Goal: Task Accomplishment & Management: Manage account settings

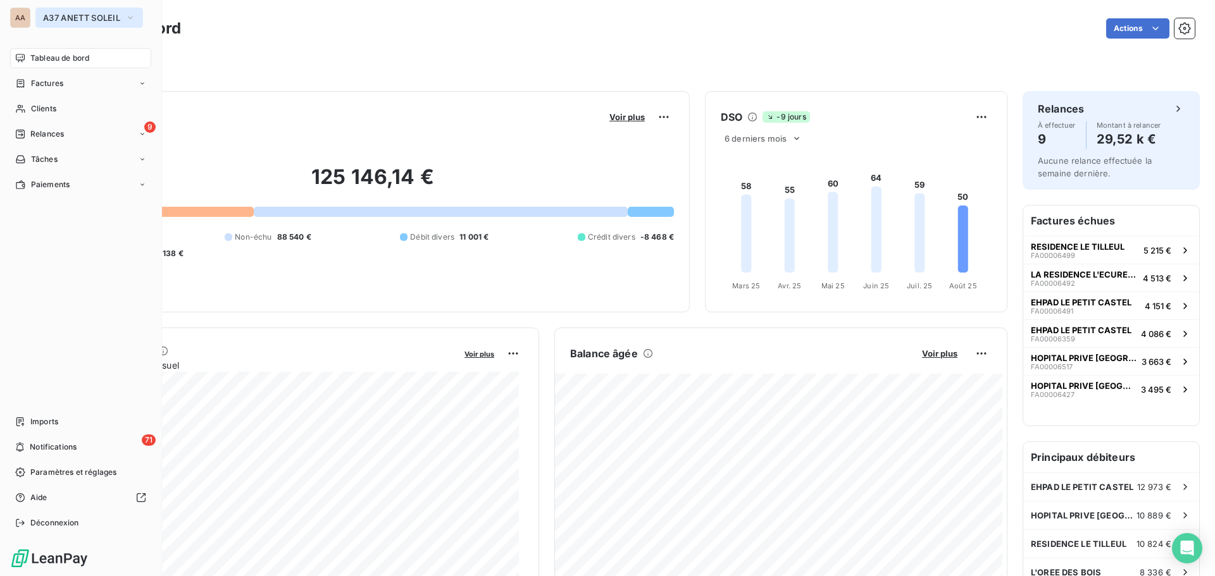
click at [118, 20] on span "A37 ANETT SOLEIL" at bounding box center [81, 18] width 77 height 10
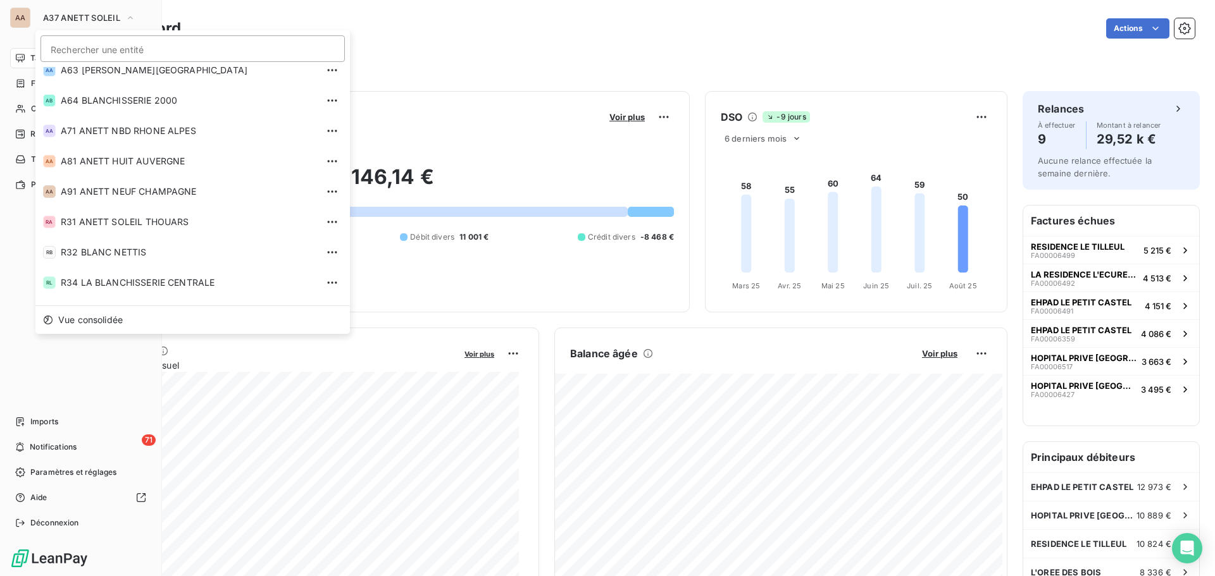
scroll to position [430, 0]
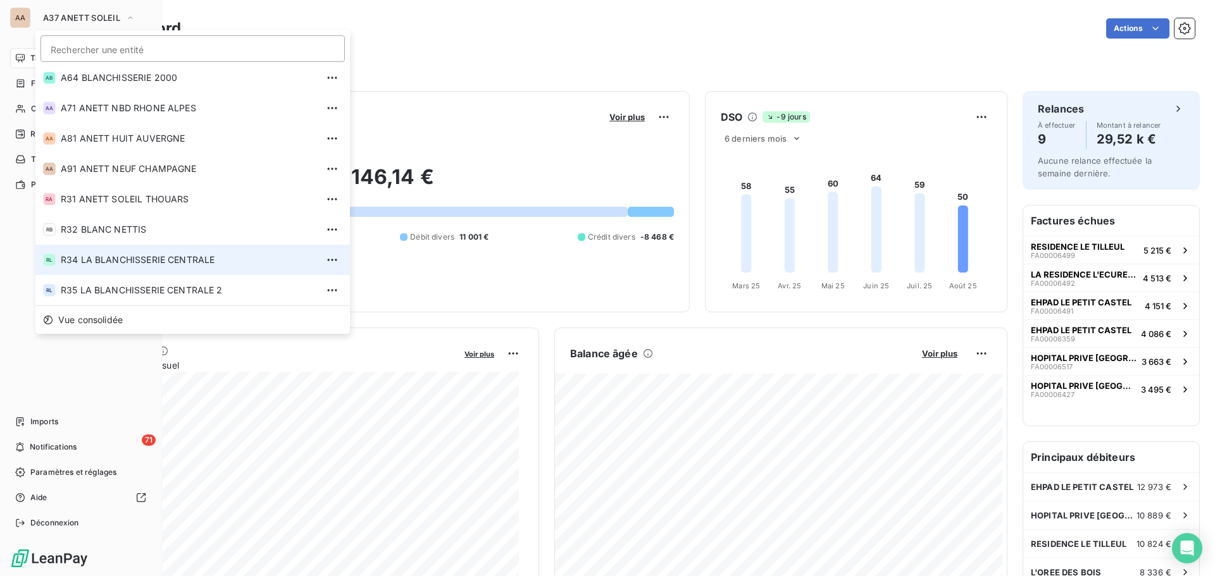
click at [97, 264] on span "R34 LA BLANCHISSERIE CENTRALE" at bounding box center [189, 260] width 256 height 13
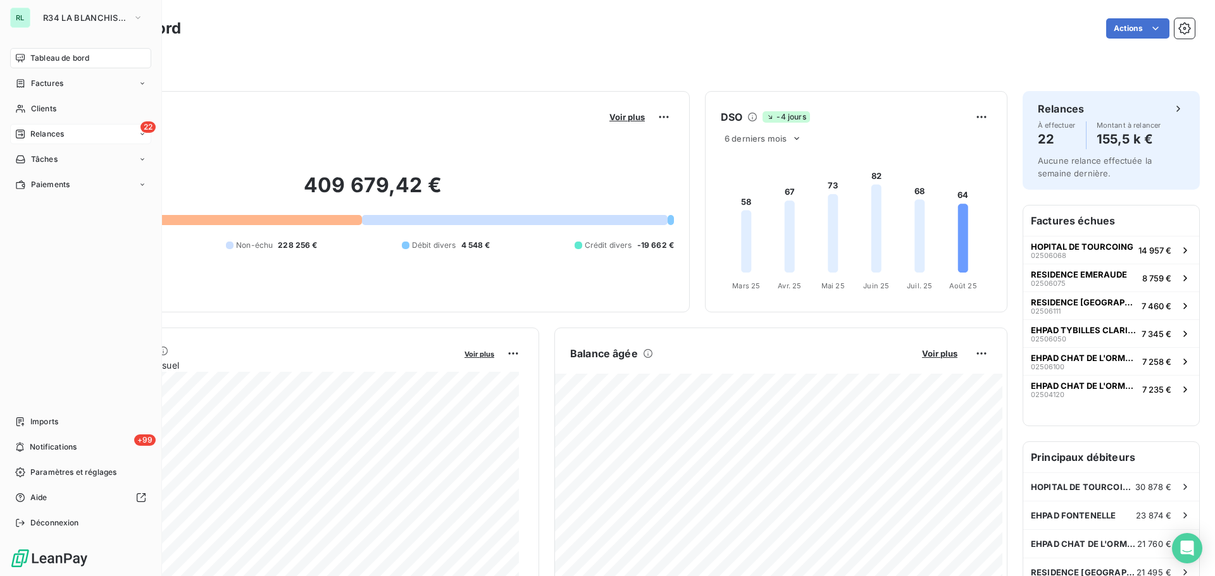
click at [68, 134] on div "22 Relances" at bounding box center [80, 134] width 141 height 20
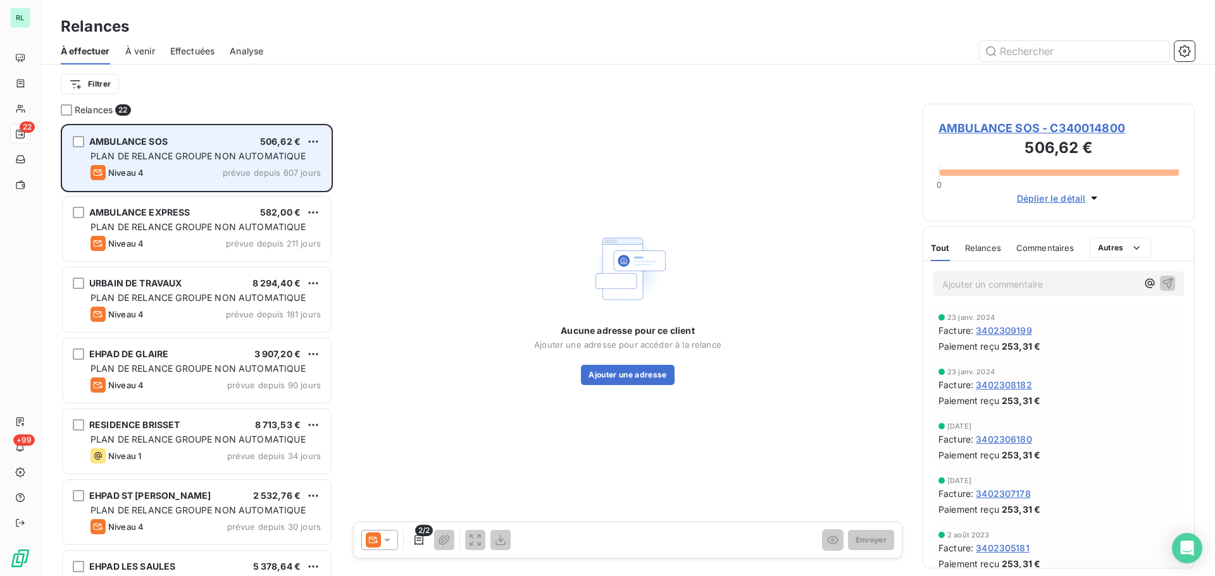
click at [166, 179] on div "Niveau 4 prévue depuis 607 jours" at bounding box center [205, 172] width 230 height 15
click at [313, 142] on html "RL 22 +99 Relances À effectuer À venir Effectuées Analyse Filtrer Relances 22 A…" at bounding box center [607, 288] width 1215 height 576
click at [249, 191] on div "Passer cette action" at bounding box center [258, 190] width 113 height 20
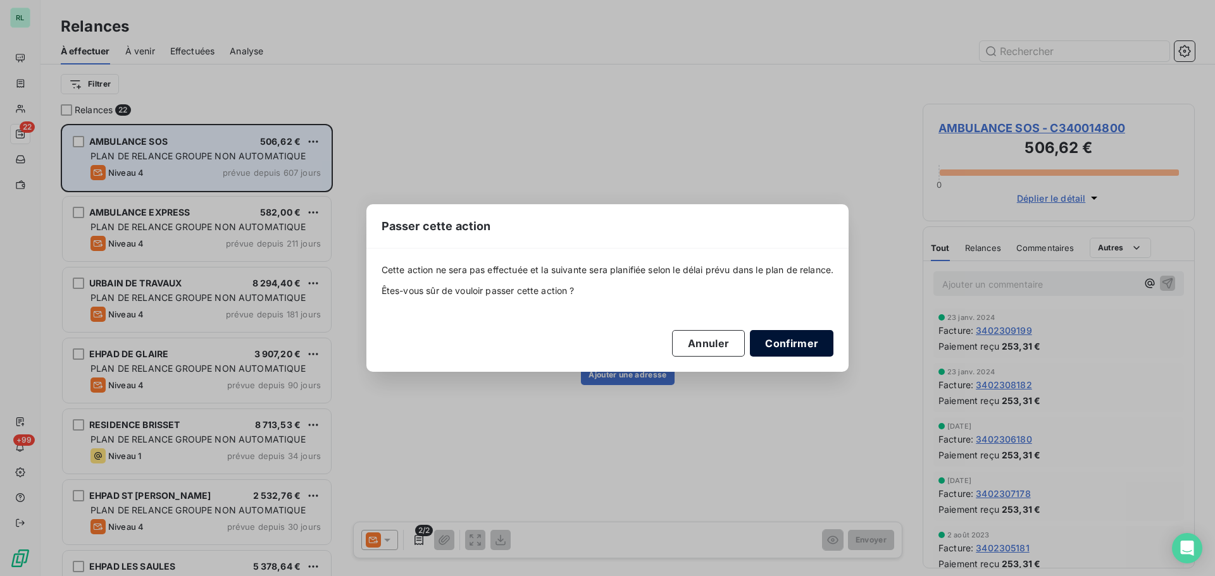
click at [799, 337] on button "Confirmer" at bounding box center [792, 343] width 84 height 27
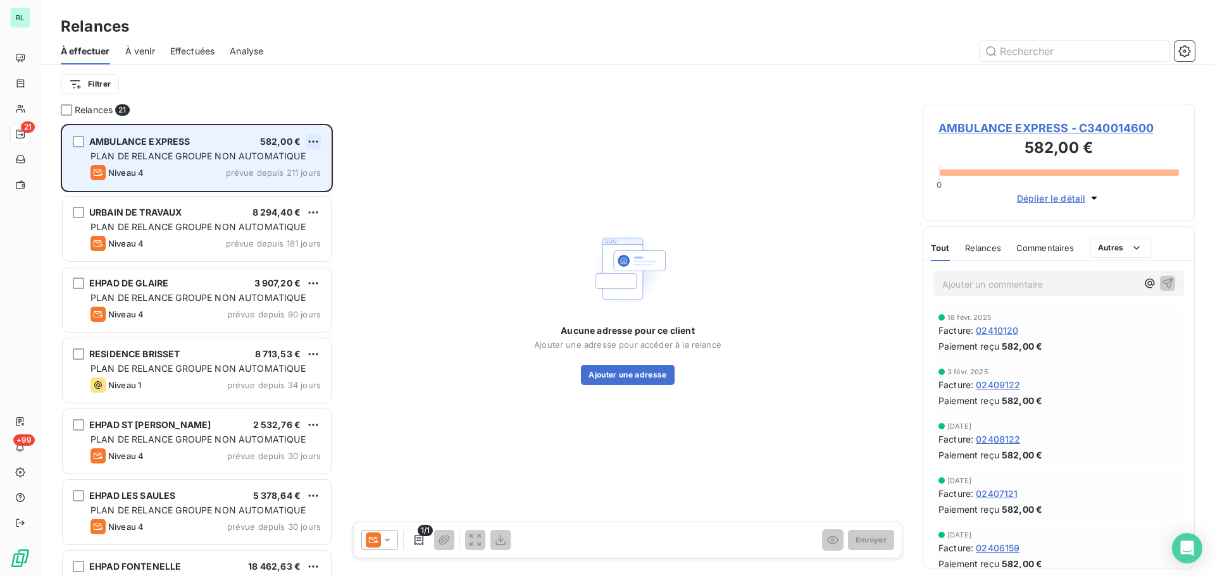
click at [315, 142] on html "RL 21 +99 Relances À effectuer À venir Effectuées Analyse Filtrer Relances 21 A…" at bounding box center [607, 288] width 1215 height 576
click at [250, 187] on div "Passer cette action" at bounding box center [258, 190] width 113 height 20
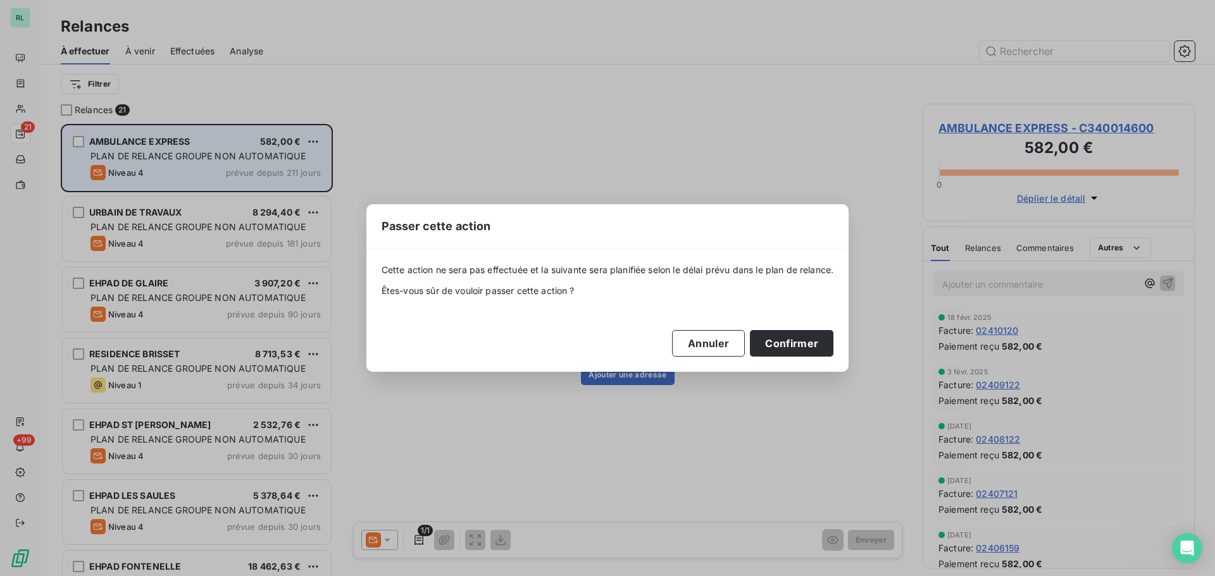
click at [932, 382] on div "Passer cette action Cette action ne sera pas effectuée et la suivante sera plan…" at bounding box center [607, 288] width 1215 height 576
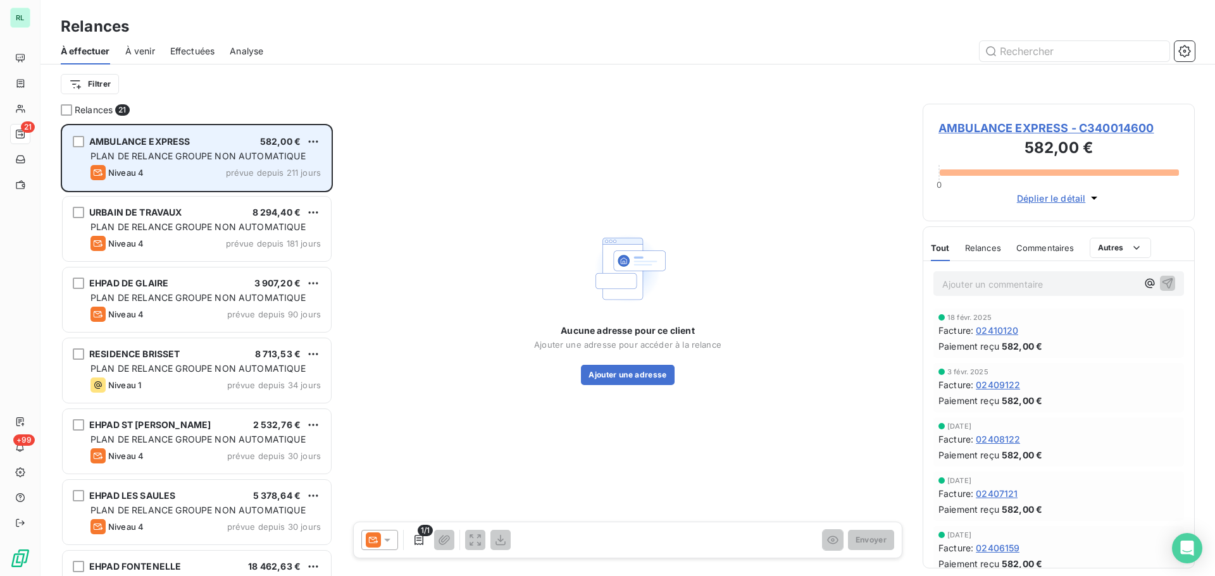
click at [307, 139] on html "RL 21 +99 Relances À effectuer À venir Effectuées Analyse Filtrer Relances 21 A…" at bounding box center [607, 288] width 1215 height 576
click at [256, 187] on div "Passer cette action" at bounding box center [258, 190] width 113 height 20
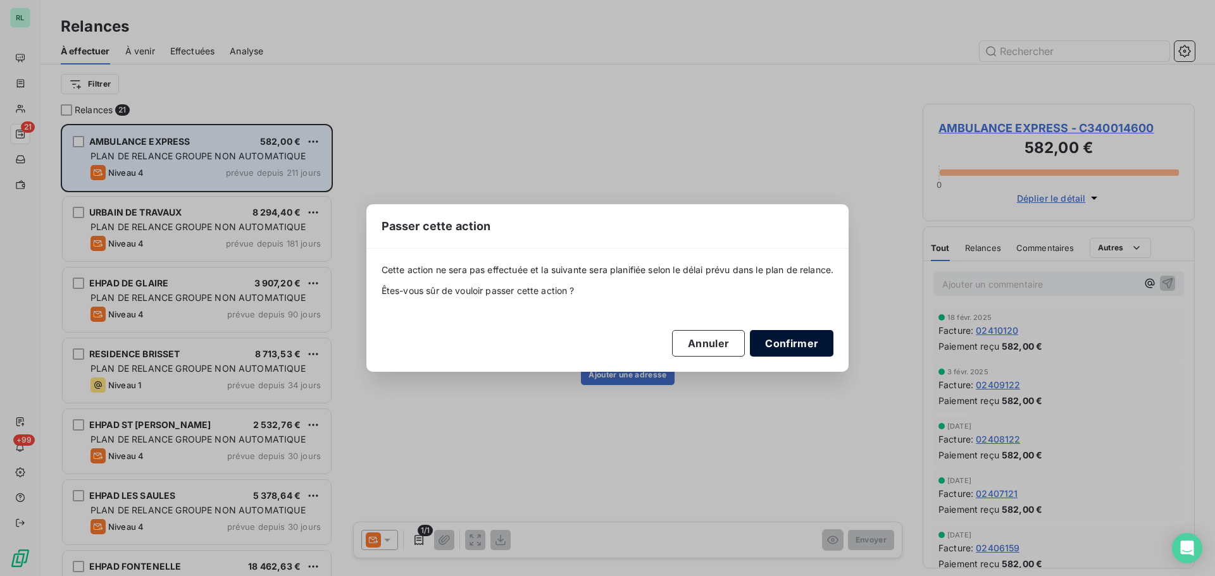
click at [814, 344] on button "Confirmer" at bounding box center [792, 343] width 84 height 27
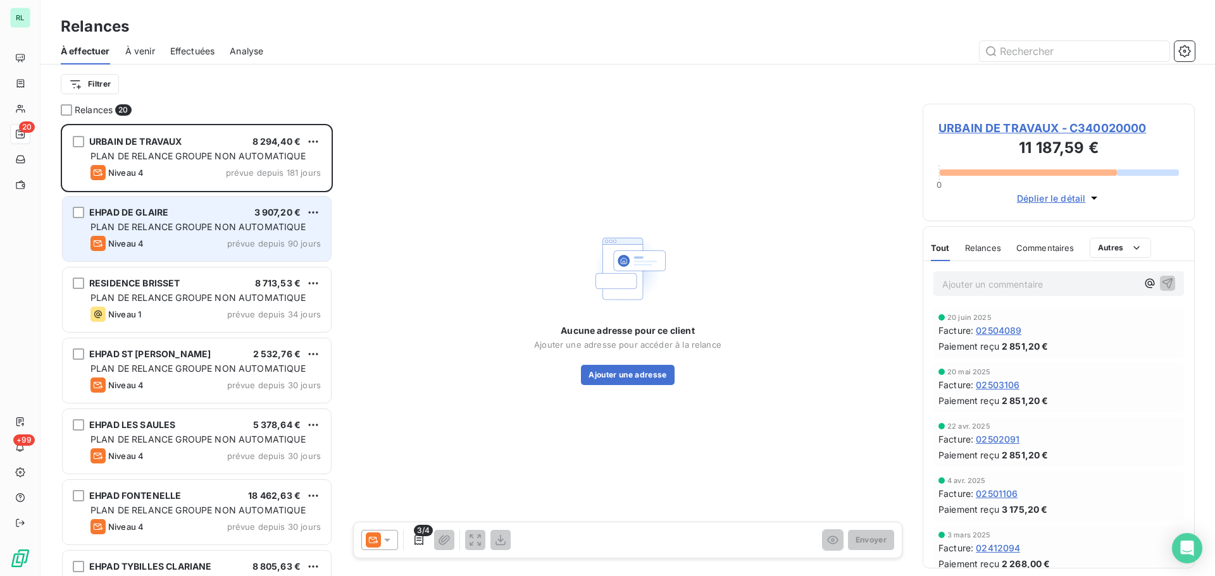
click at [226, 230] on span "PLAN DE RELANCE GROUPE NON AUTOMATIQUE" at bounding box center [197, 226] width 215 height 11
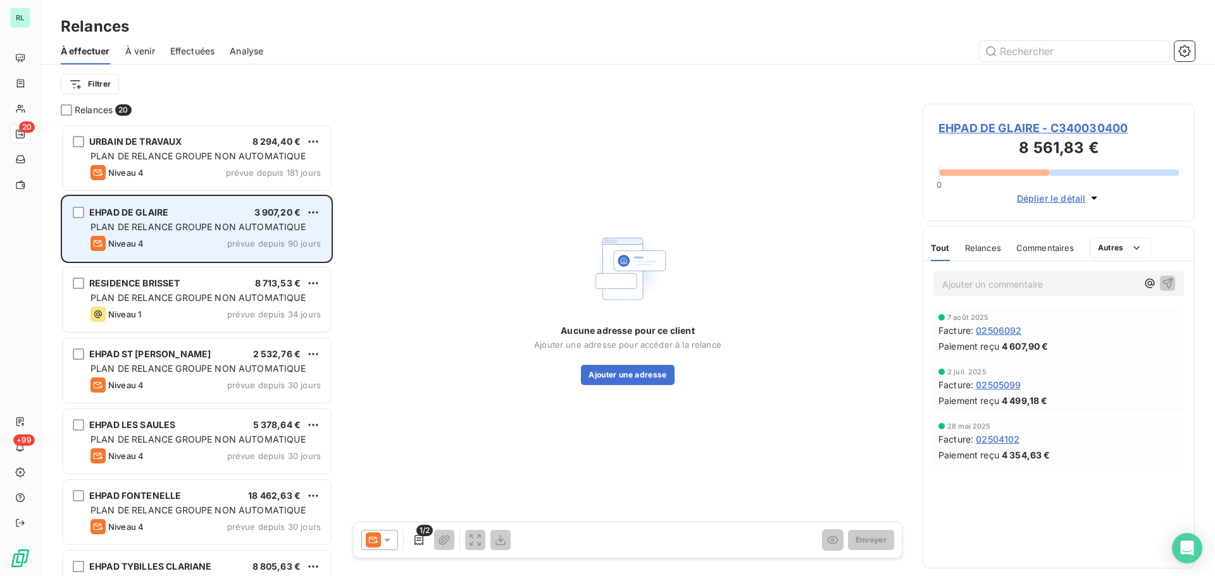
click at [321, 212] on div "EHPAD DE GLAIRE 3 907,20 € PLAN DE RELANCE GROUPE NON AUTOMATIQUE Niveau 4 prév…" at bounding box center [197, 229] width 268 height 65
click at [311, 215] on html "RL 20 +99 Relances À effectuer À venir Effectuées Analyse Filtrer Relances 20 U…" at bounding box center [607, 288] width 1215 height 576
click at [266, 263] on div "Passer cette action" at bounding box center [258, 261] width 113 height 20
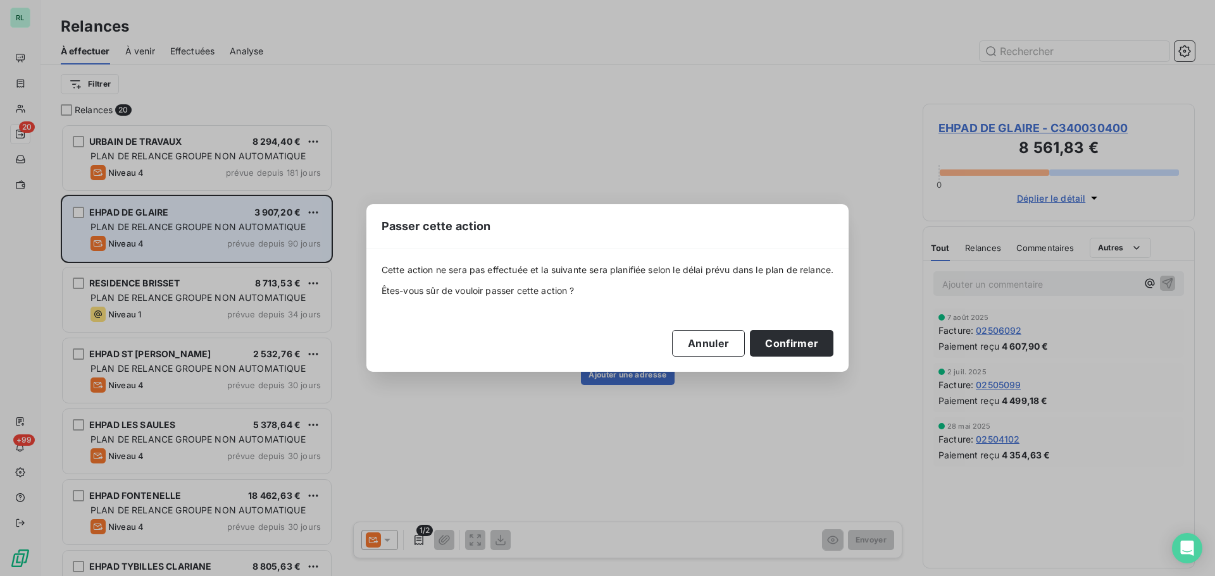
drag, startPoint x: 798, startPoint y: 339, endPoint x: 732, endPoint y: 378, distance: 76.3
click at [797, 340] on button "Confirmer" at bounding box center [792, 343] width 84 height 27
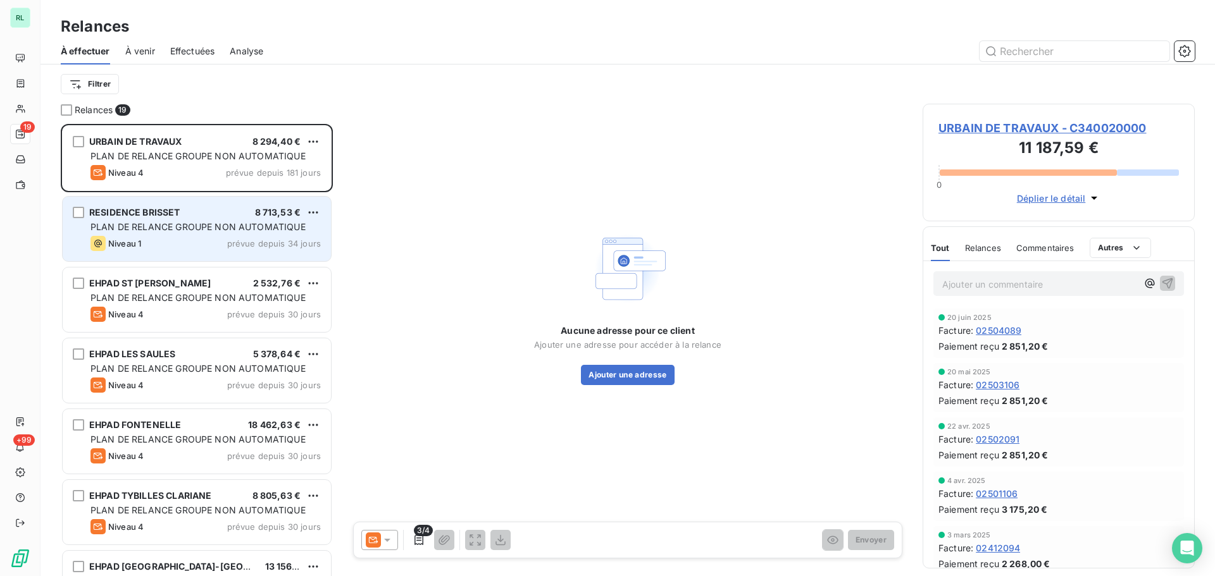
click at [193, 237] on div "Niveau 1 prévue depuis 34 jours" at bounding box center [205, 243] width 230 height 15
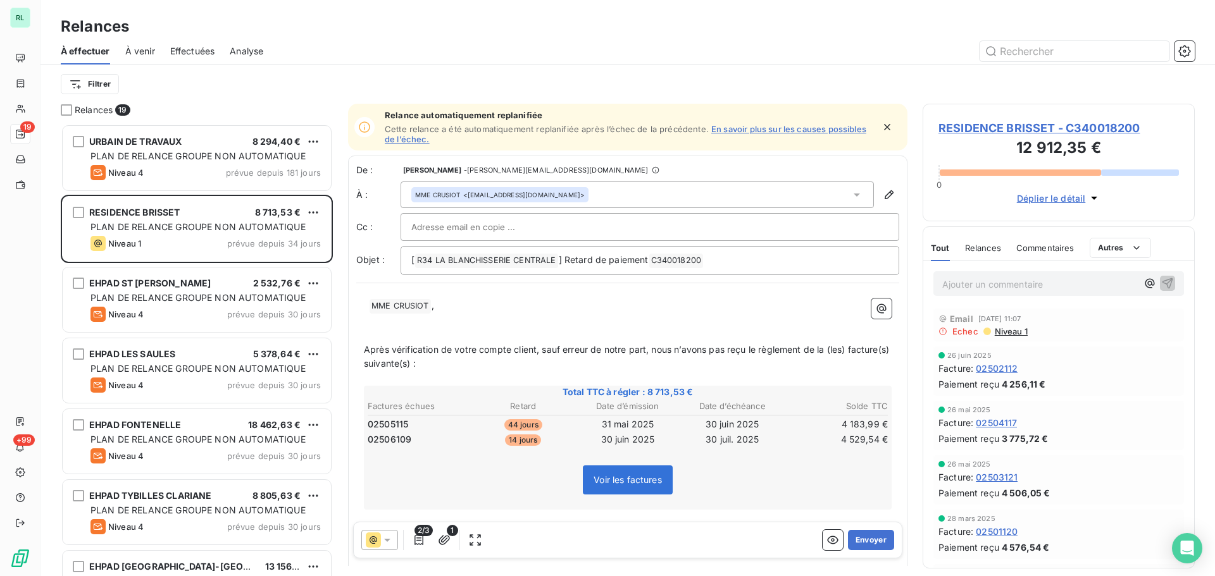
scroll to position [443, 263]
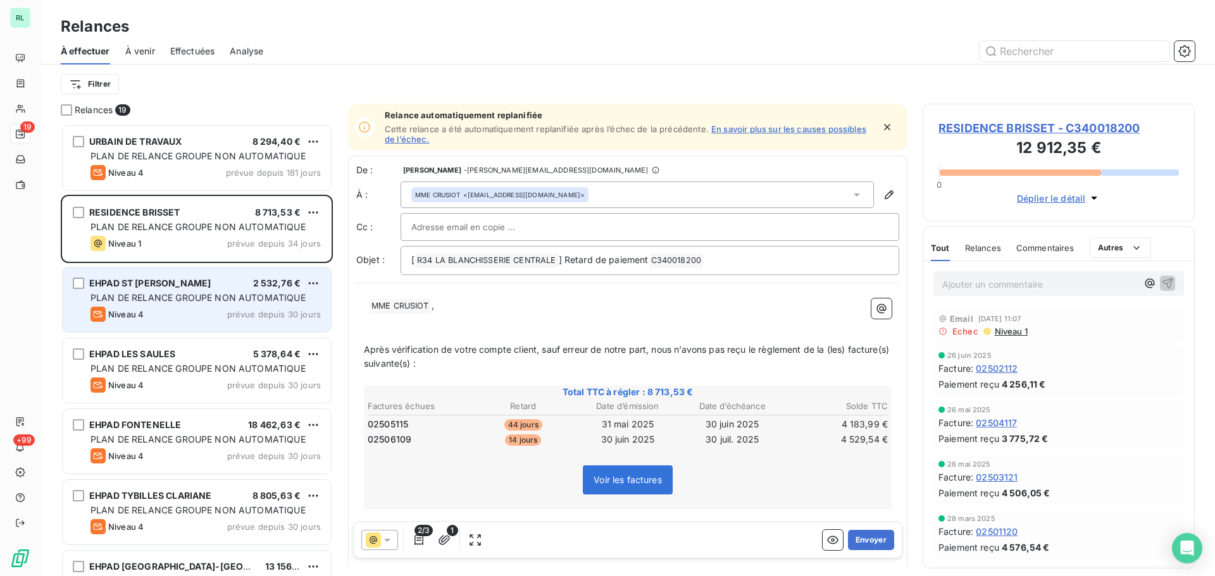
click at [208, 320] on div "Niveau 4 prévue depuis 30 jours" at bounding box center [205, 314] width 230 height 15
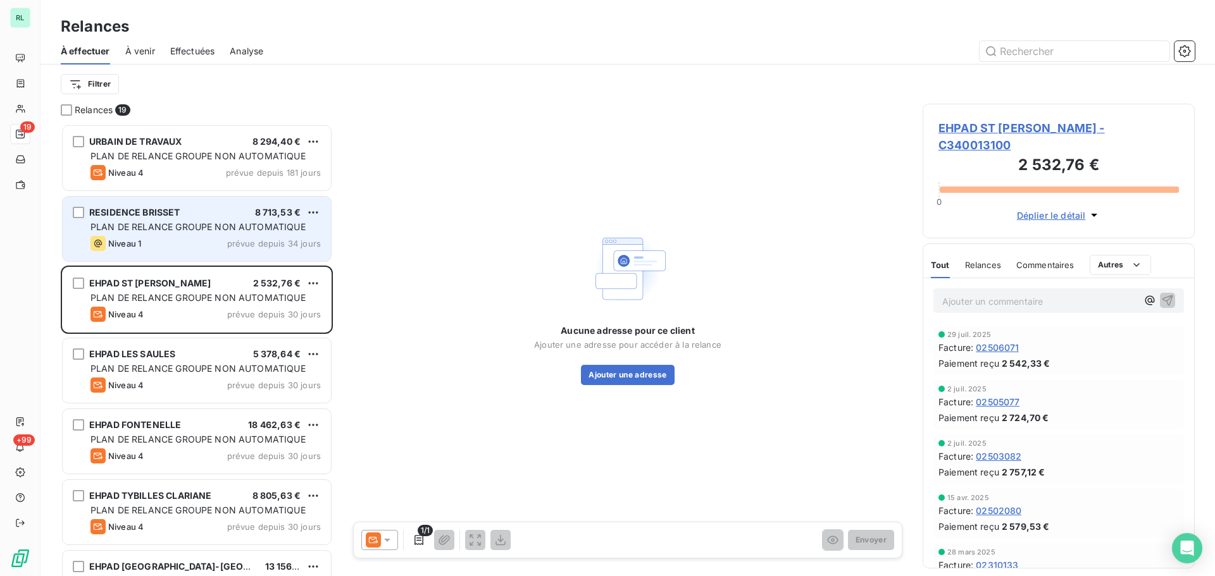
click at [270, 249] on div "Niveau 1 prévue depuis 34 jours" at bounding box center [205, 243] width 230 height 15
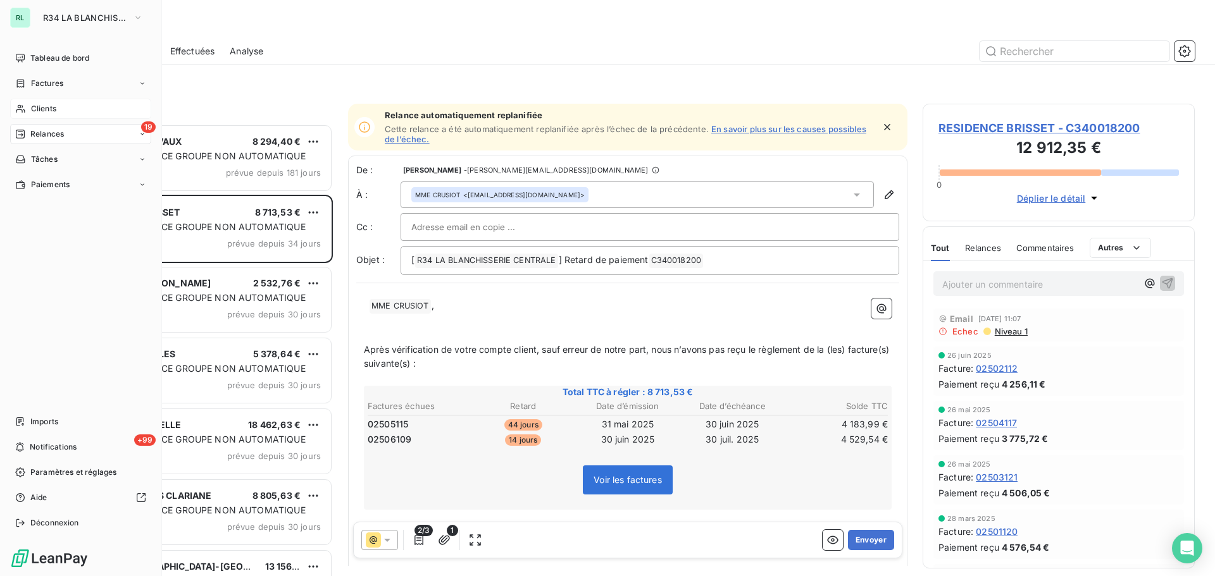
click at [51, 109] on span "Clients" at bounding box center [43, 108] width 25 height 11
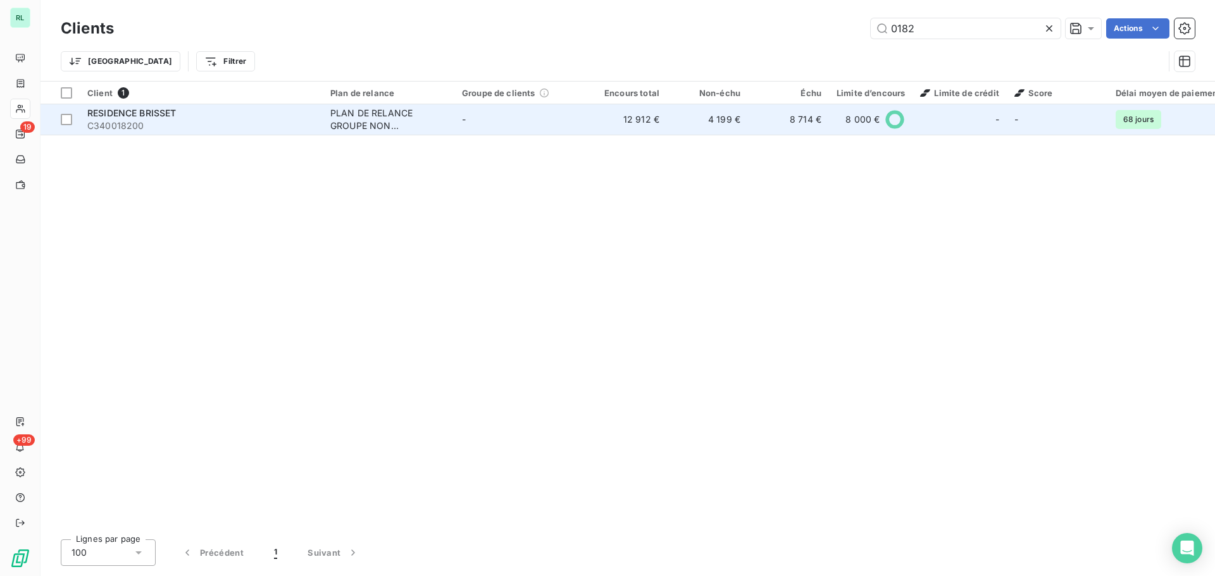
type input "0182"
click at [239, 117] on div "RESIDENCE BRISSET" at bounding box center [201, 113] width 228 height 13
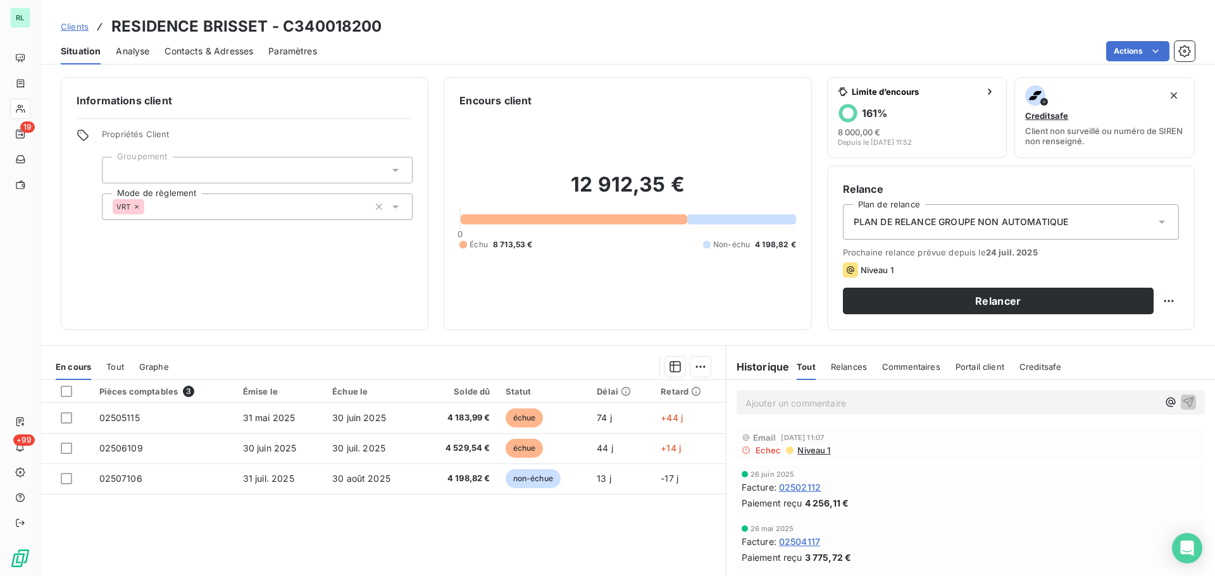
click at [221, 51] on span "Contacts & Adresses" at bounding box center [209, 51] width 89 height 13
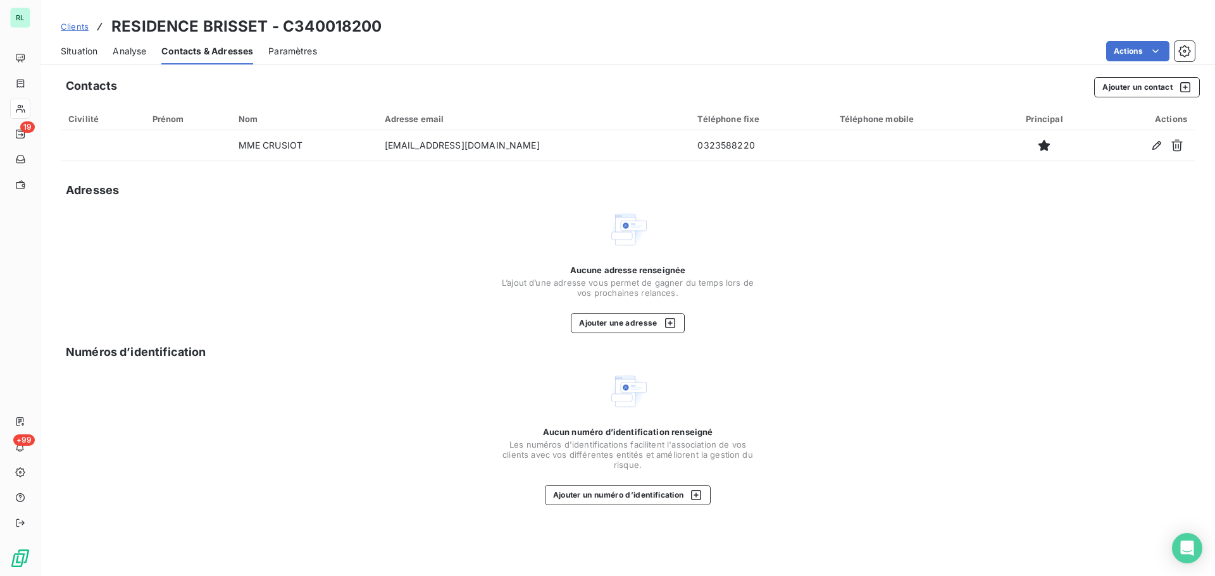
click at [87, 51] on span "Situation" at bounding box center [79, 51] width 37 height 13
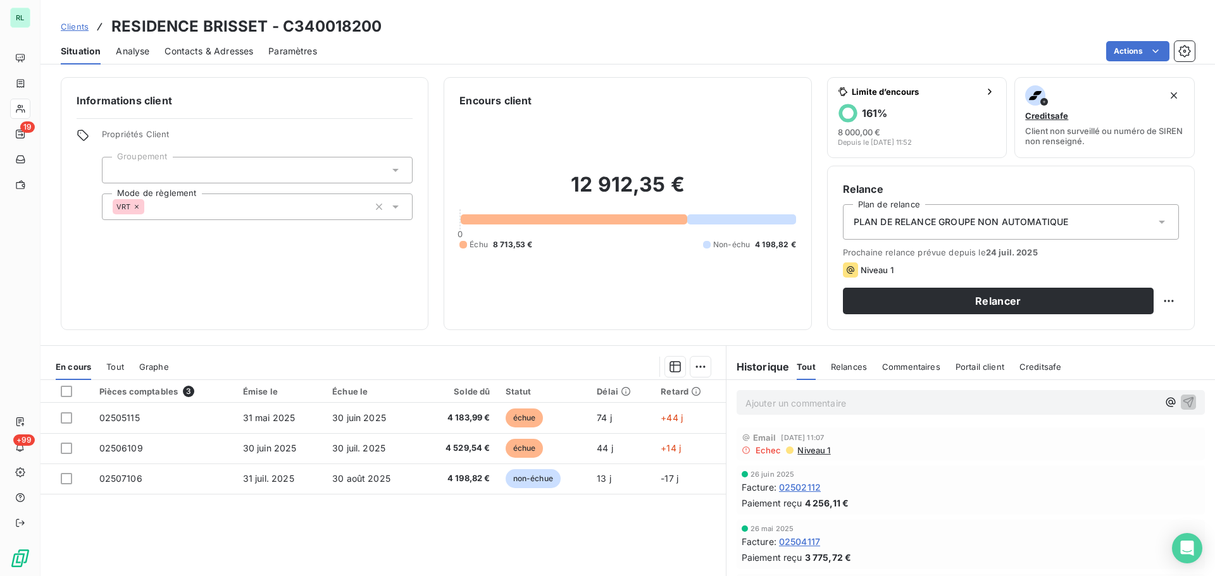
click at [211, 51] on span "Contacts & Adresses" at bounding box center [209, 51] width 89 height 13
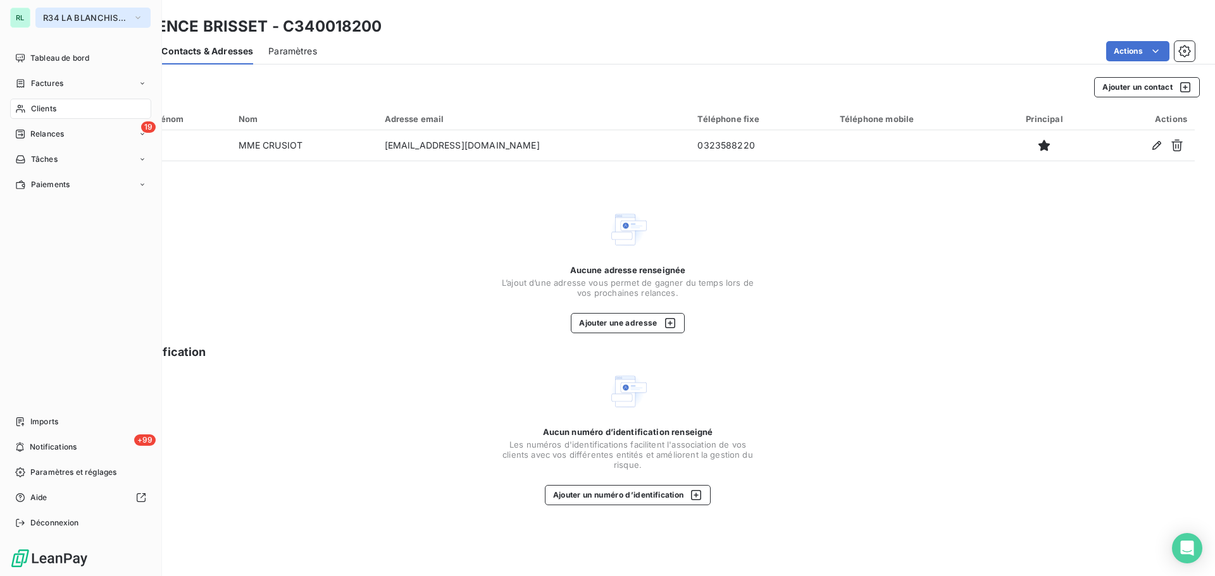
click at [114, 18] on span "R34 LA BLANCHISSERIE CENTRALE" at bounding box center [85, 18] width 85 height 10
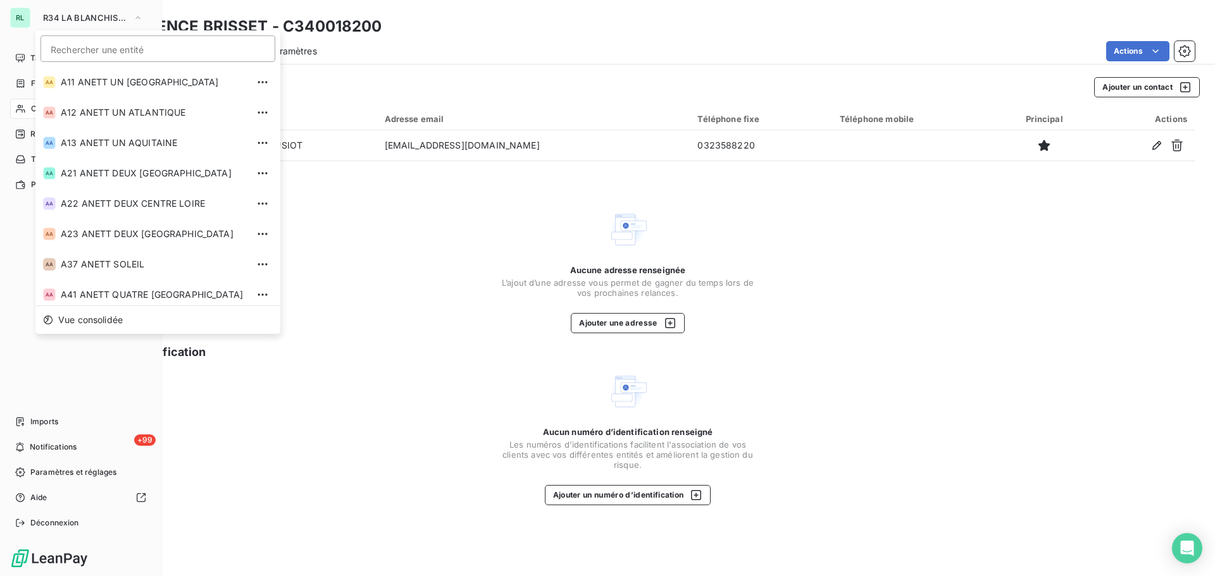
scroll to position [399, 0]
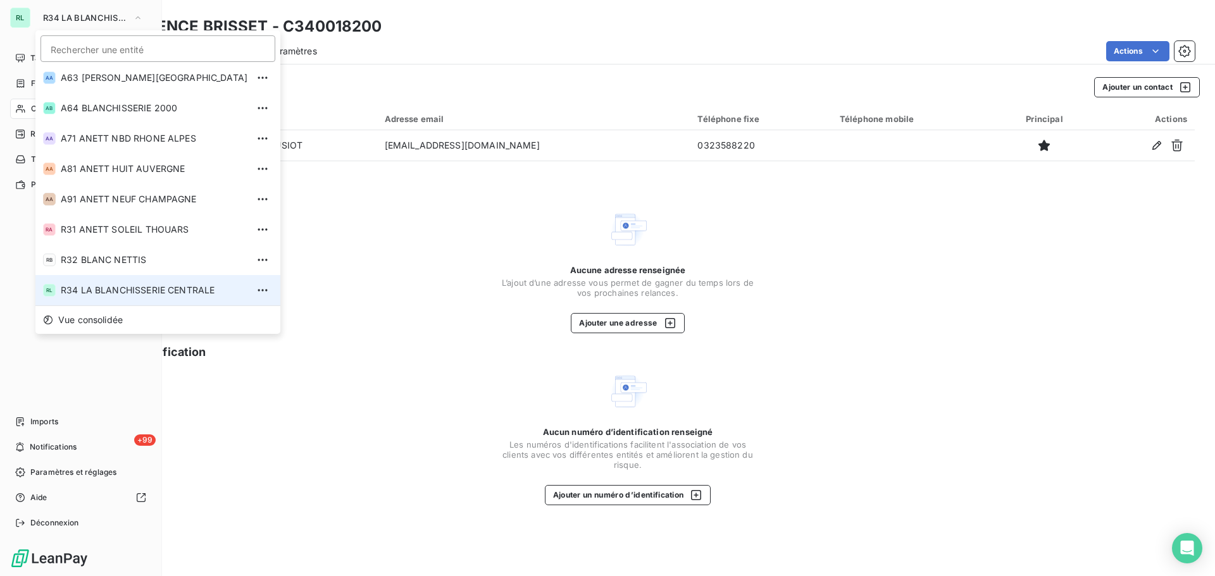
click at [141, 290] on span "R34 LA BLANCHISSERIE CENTRALE" at bounding box center [154, 290] width 187 height 13
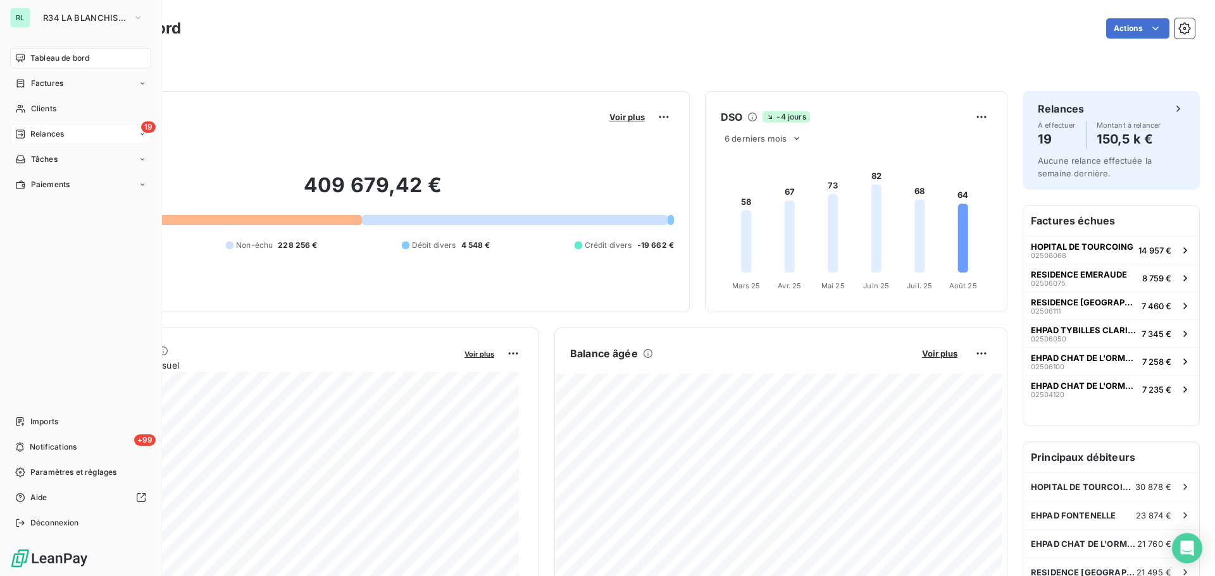
click at [46, 135] on span "Relances" at bounding box center [47, 133] width 34 height 11
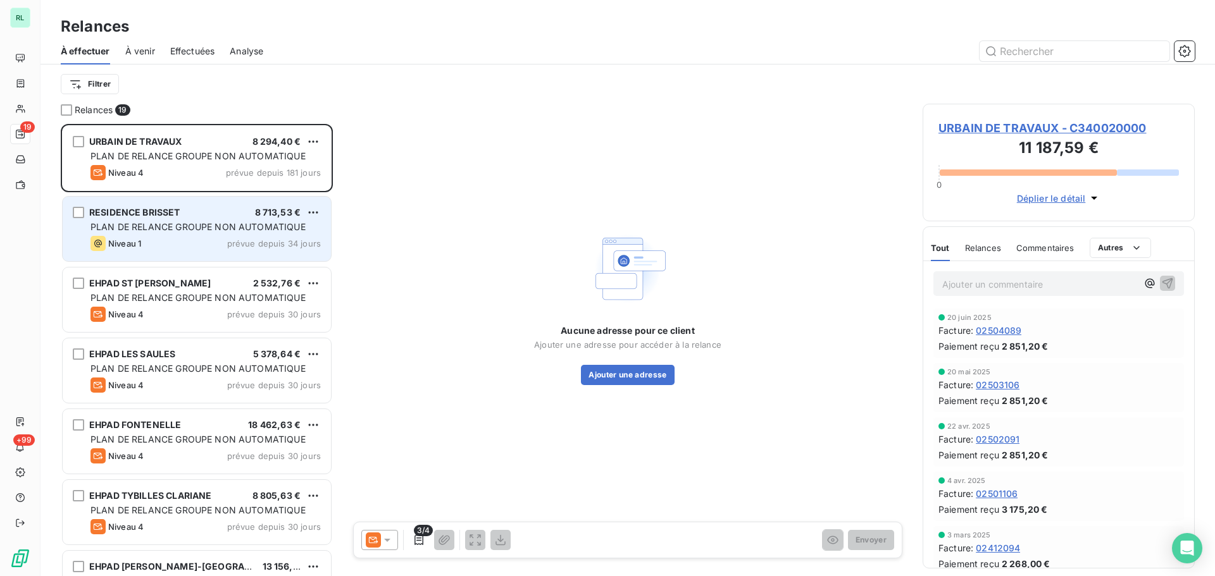
scroll to position [443, 263]
click at [202, 244] on div "Niveau 1 prévue depuis 34 jours" at bounding box center [205, 243] width 230 height 15
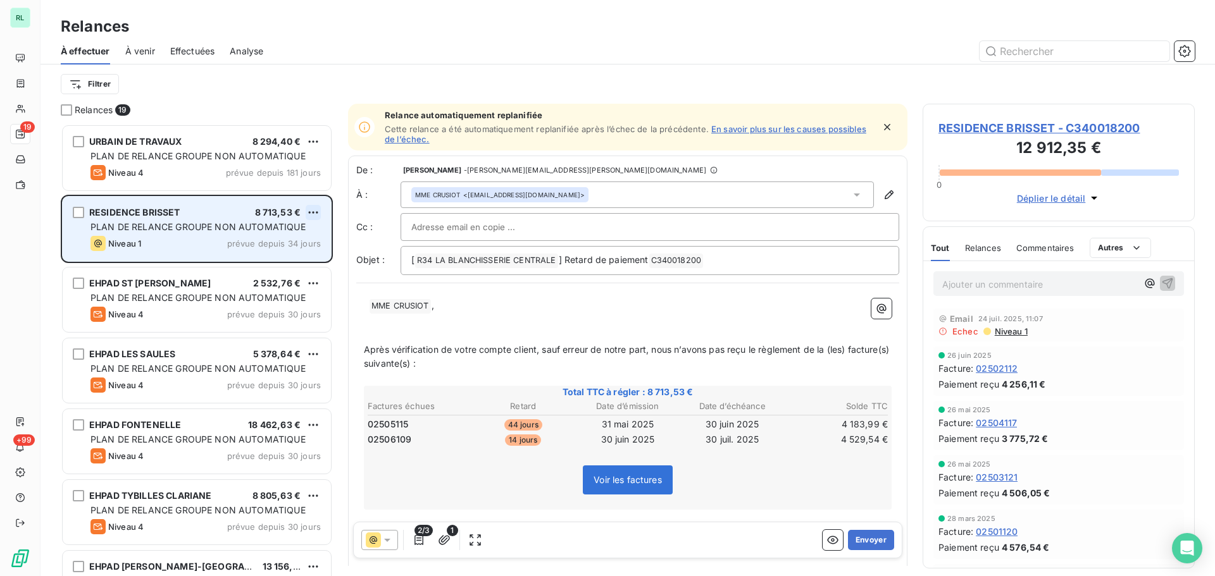
click at [313, 210] on html "RL 19 +99 Relances À effectuer À venir Effectuées Analyse Filtrer Relances 19 U…" at bounding box center [607, 288] width 1215 height 576
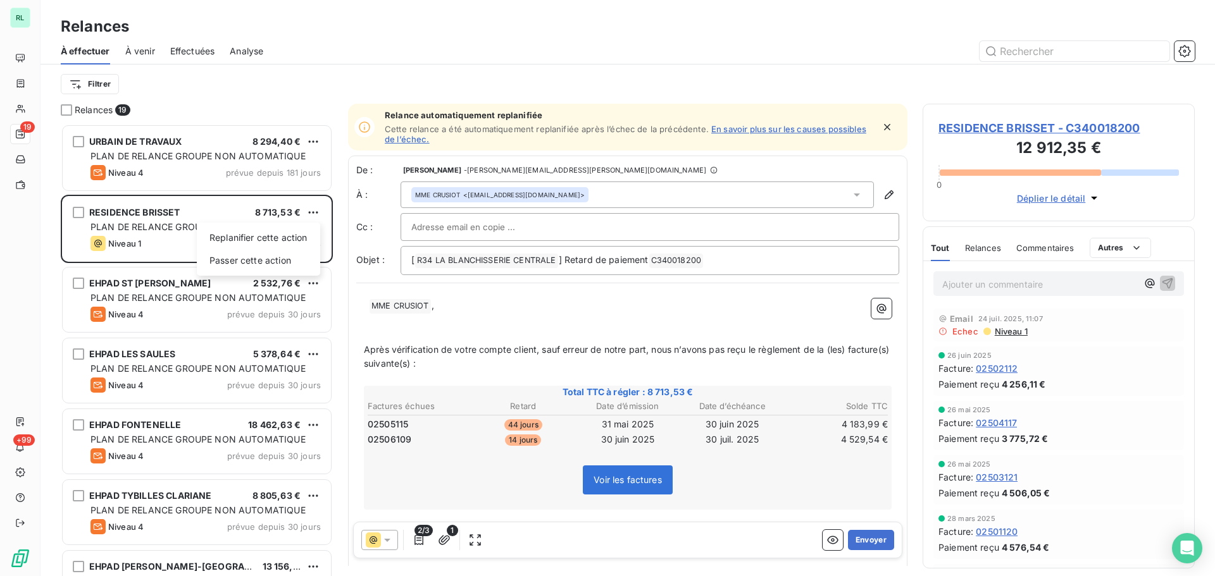
click at [176, 243] on html "RL 19 +99 Relances À effectuer À venir Effectuées Analyse Filtrer Relances 19 U…" at bounding box center [607, 288] width 1215 height 576
click at [1137, 246] on html "RL 19 +99 Relances À effectuer À venir Effectuées Analyse Filtrer Relances 19 U…" at bounding box center [607, 288] width 1215 height 576
click at [1095, 200] on icon "button" at bounding box center [1094, 198] width 13 height 13
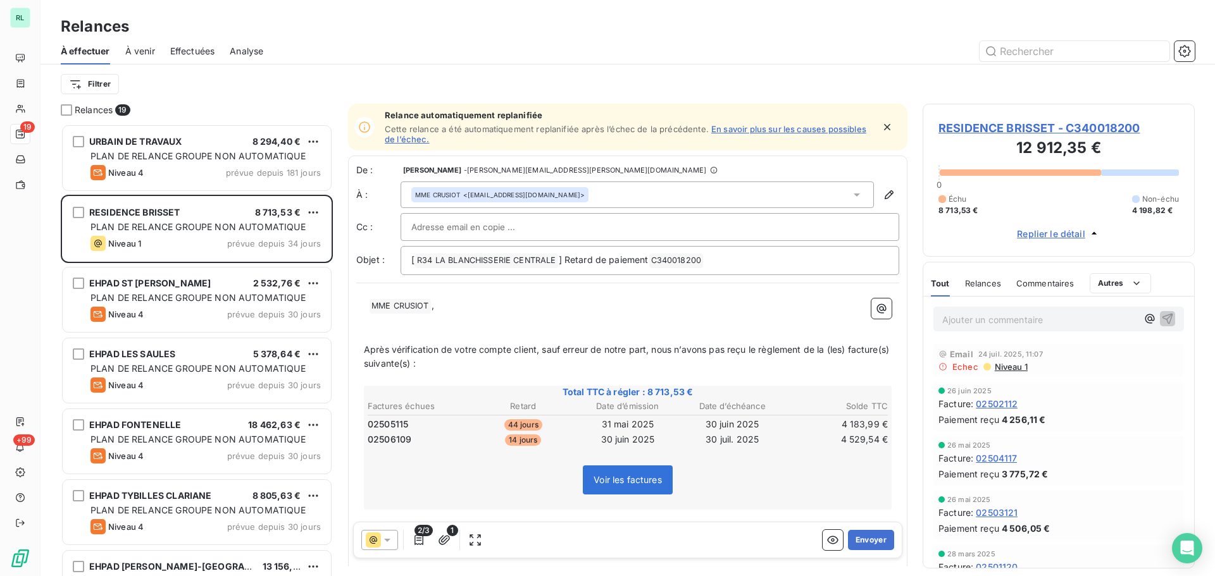
click at [1054, 130] on span "RESIDENCE BRISSET - C340018200" at bounding box center [1058, 128] width 240 height 17
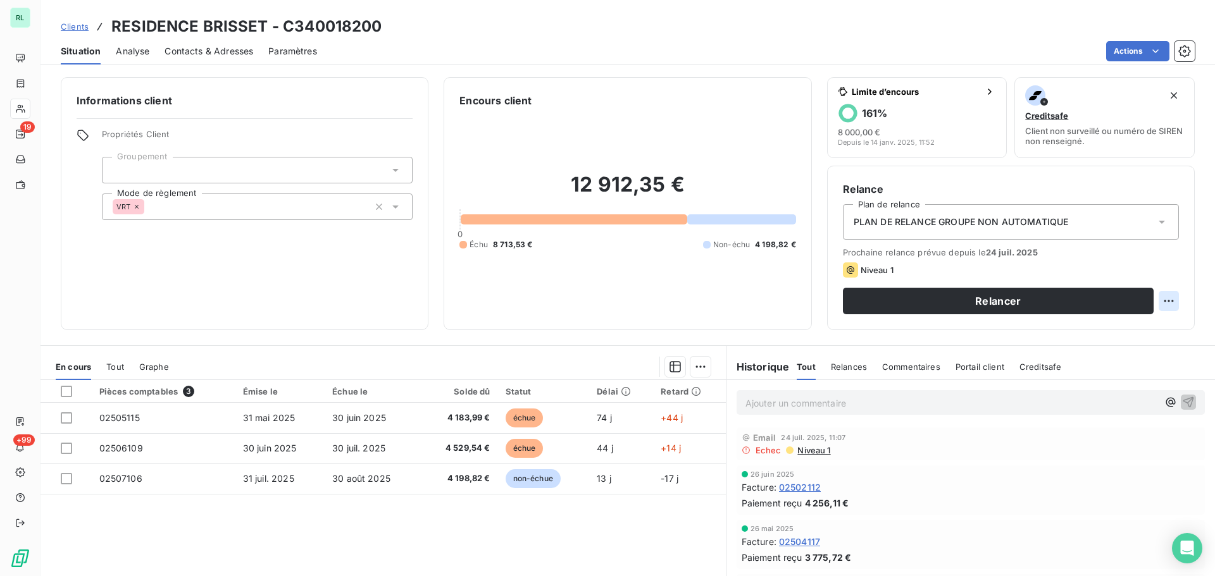
click at [1159, 300] on html "RL 19 +99 Clients RESIDENCE BRISSET - C340018200 Situation Analyse Contacts & A…" at bounding box center [607, 288] width 1215 height 576
click at [1140, 328] on div "Replanifier cette action" at bounding box center [1106, 329] width 113 height 20
select select "7"
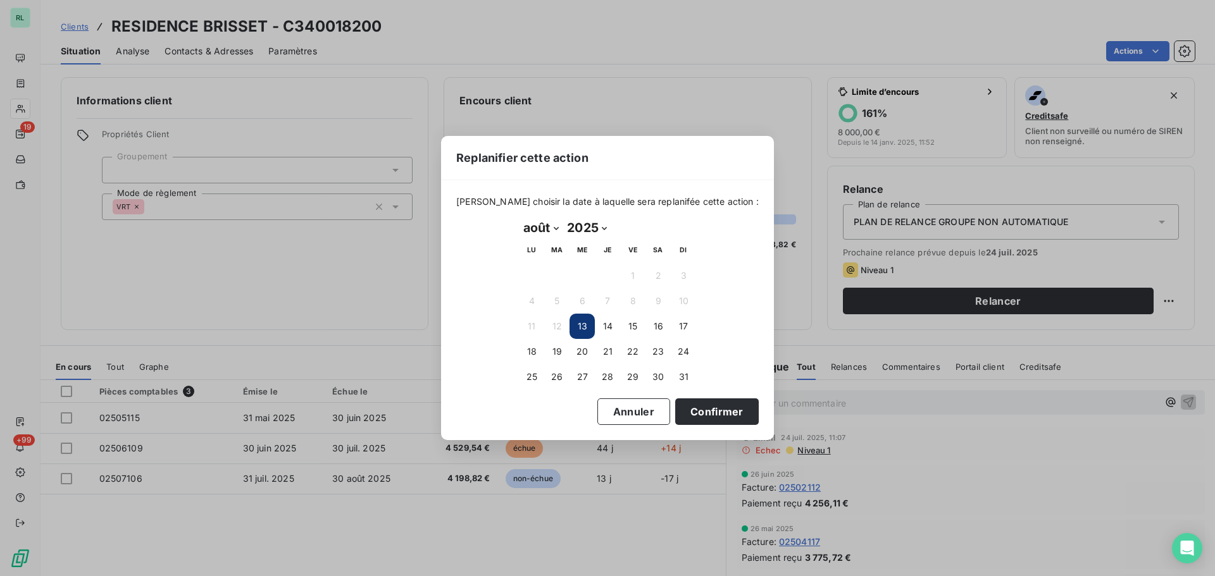
click at [1161, 310] on div "Replanifier cette action Veuillez choisir la date à laquelle sera replanifée ce…" at bounding box center [607, 288] width 1215 height 576
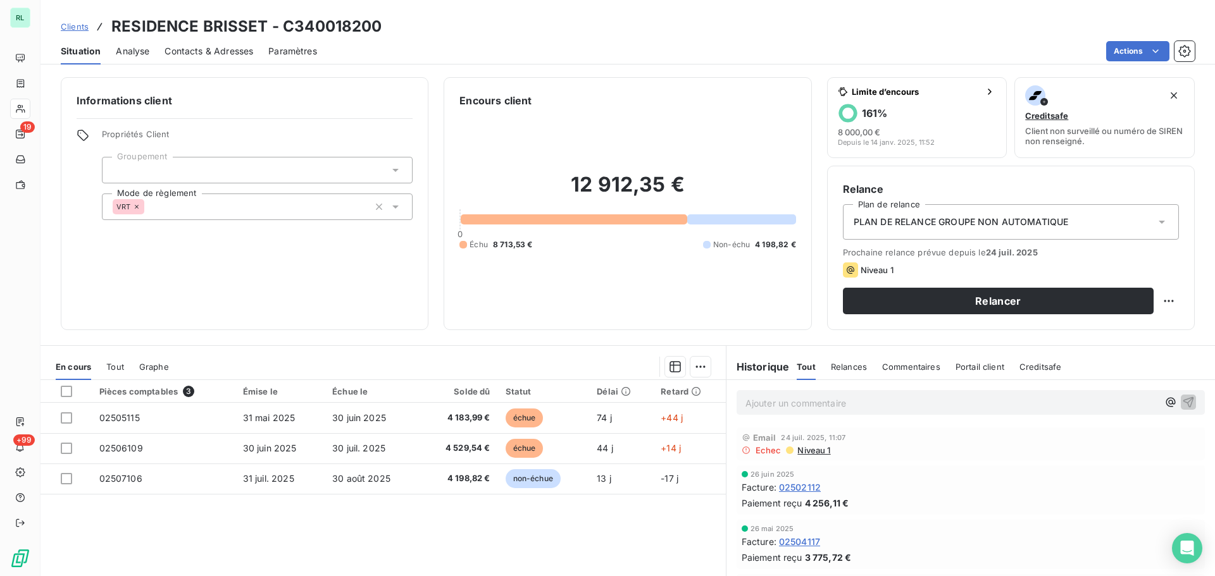
click at [1156, 49] on html "RL 19 +99 Clients RESIDENCE BRISSET - C340018200 Situation Analyse Contacts & A…" at bounding box center [607, 288] width 1215 height 576
click at [905, 365] on span "Commentaires" at bounding box center [911, 367] width 58 height 10
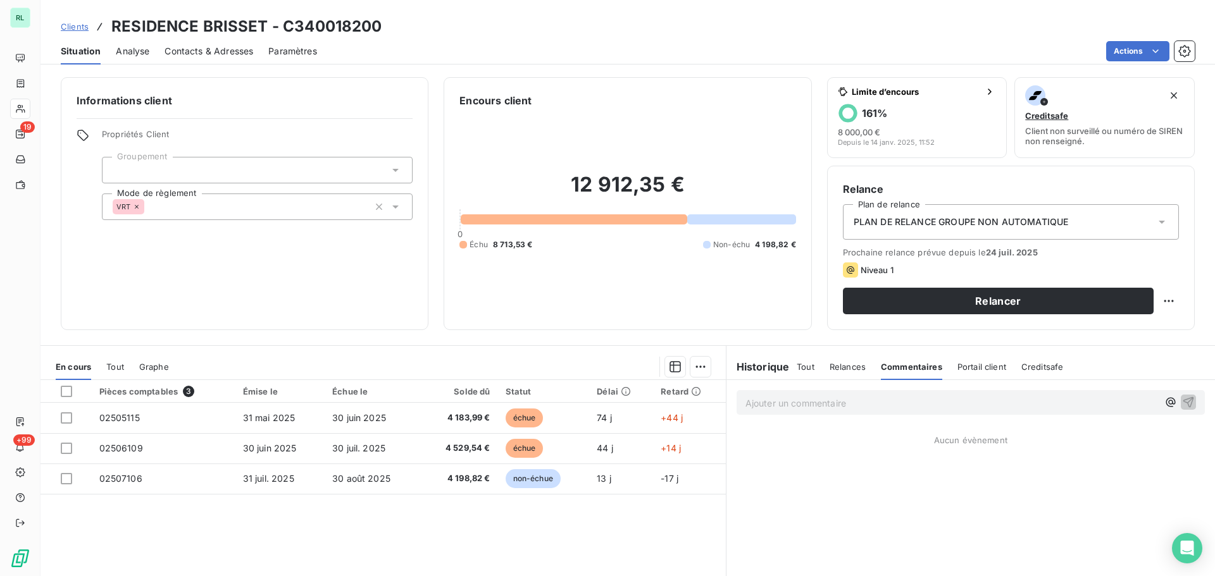
click at [776, 401] on p "Ajouter un commentaire ﻿" at bounding box center [951, 404] width 413 height 16
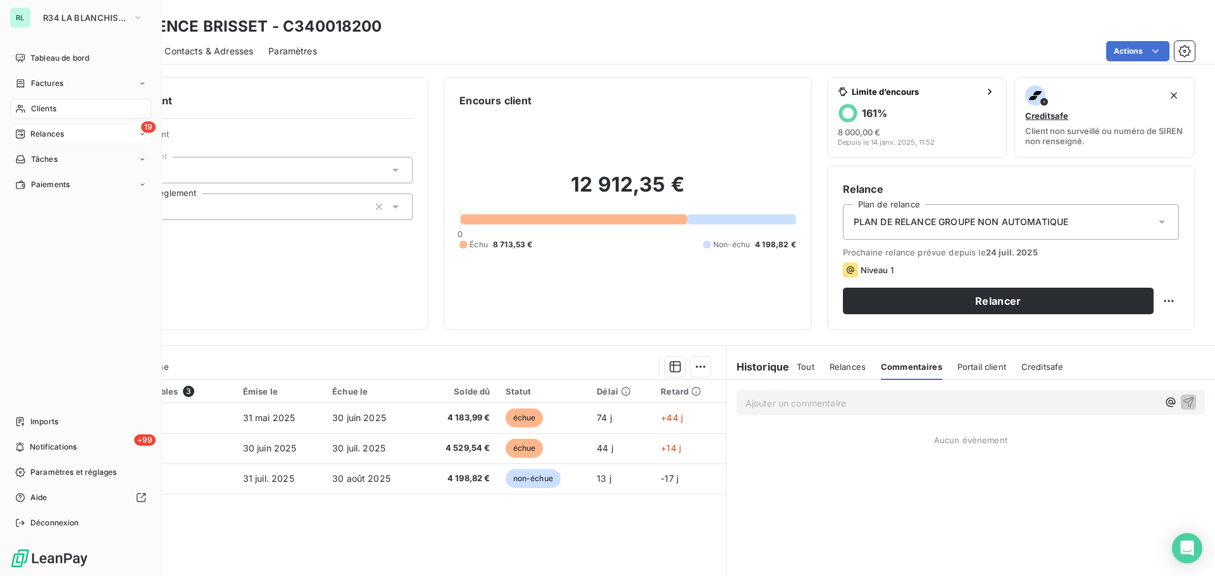
click at [42, 139] on span "Relances" at bounding box center [47, 133] width 34 height 11
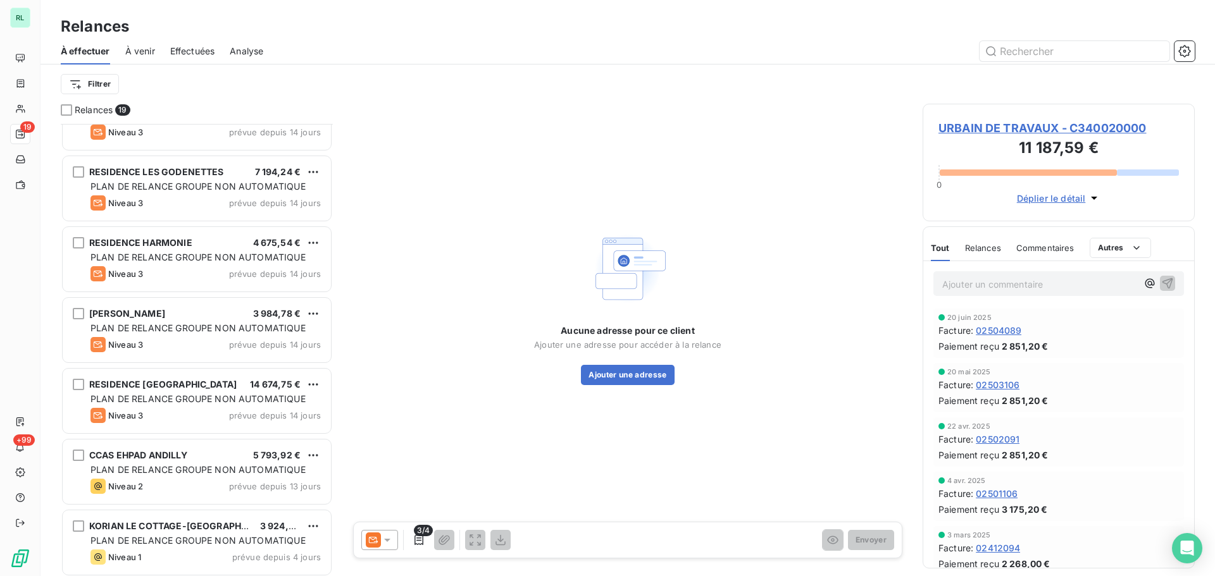
scroll to position [895, 0]
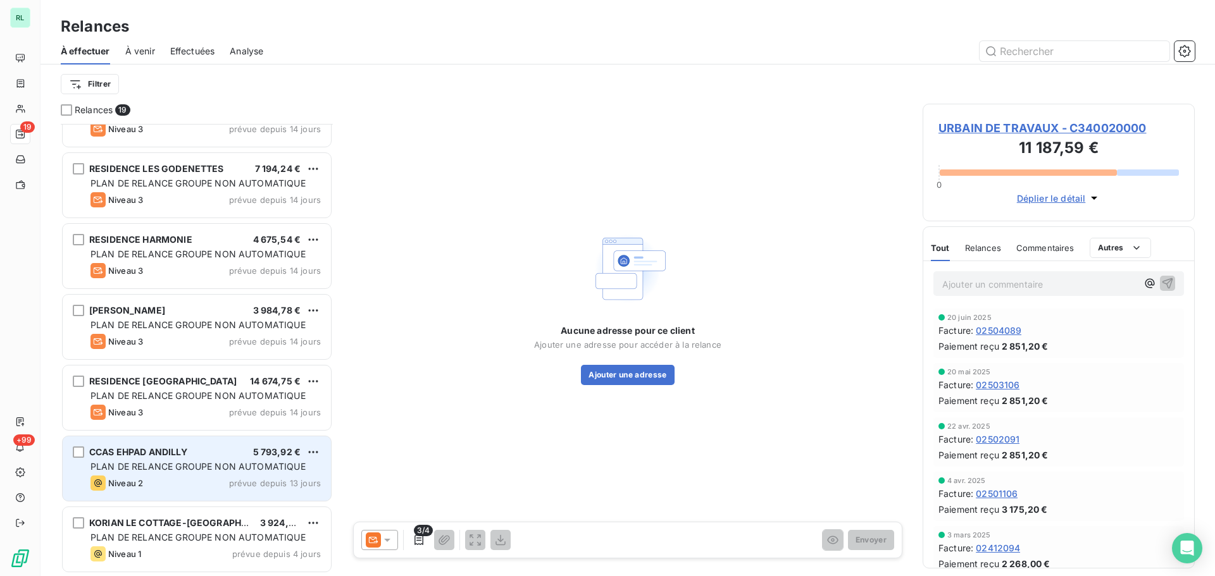
click at [181, 480] on div "Niveau 2 prévue depuis 13 jours" at bounding box center [205, 483] width 230 height 15
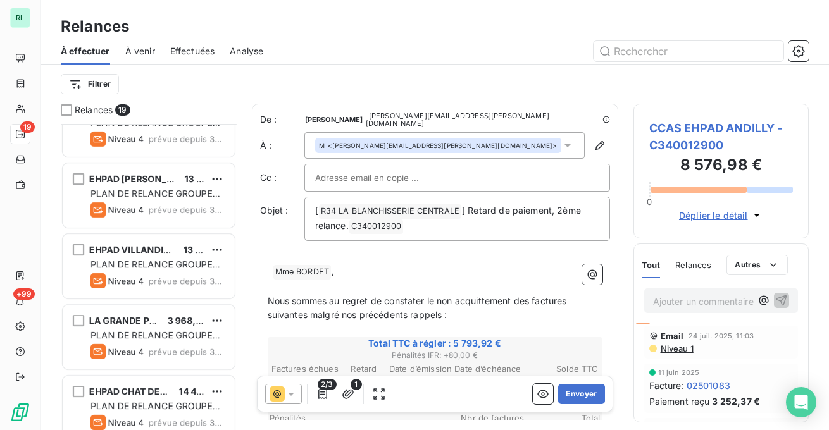
scroll to position [297, 166]
